Goal: Information Seeking & Learning: Learn about a topic

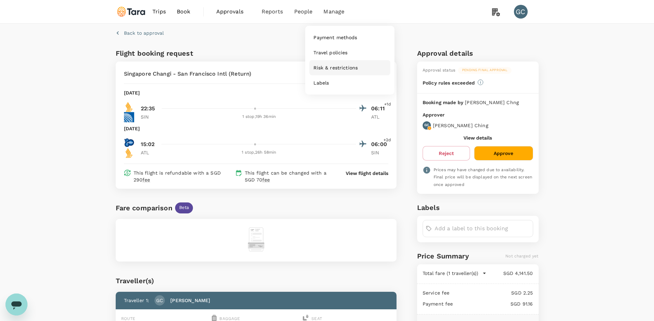
click at [346, 71] on span "Risk & restrictions" at bounding box center [336, 67] width 44 height 7
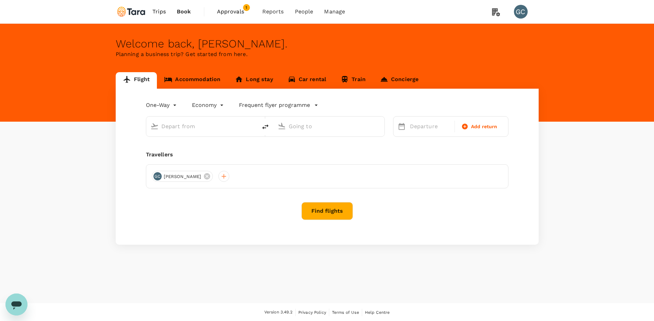
type input "premium-economy"
type input "[PERSON_NAME]–[PERSON_NAME] Atlanta Intl (ATL)"
type input "Singapore Changi (SIN)"
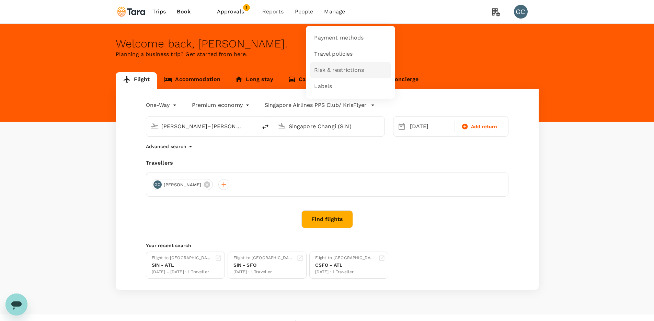
click at [335, 69] on span "Risk & restrictions" at bounding box center [339, 70] width 50 height 8
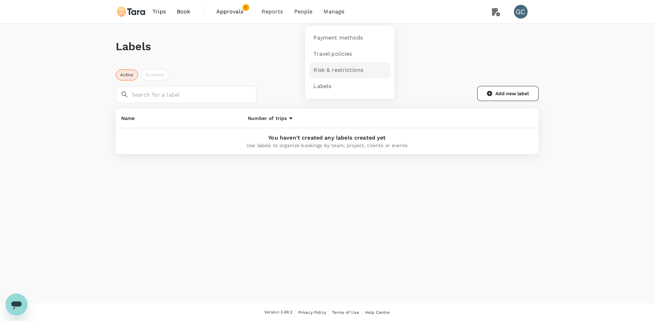
click at [338, 68] on span "Risk & restrictions" at bounding box center [339, 70] width 50 height 8
